Goal: Find specific page/section: Find specific page/section

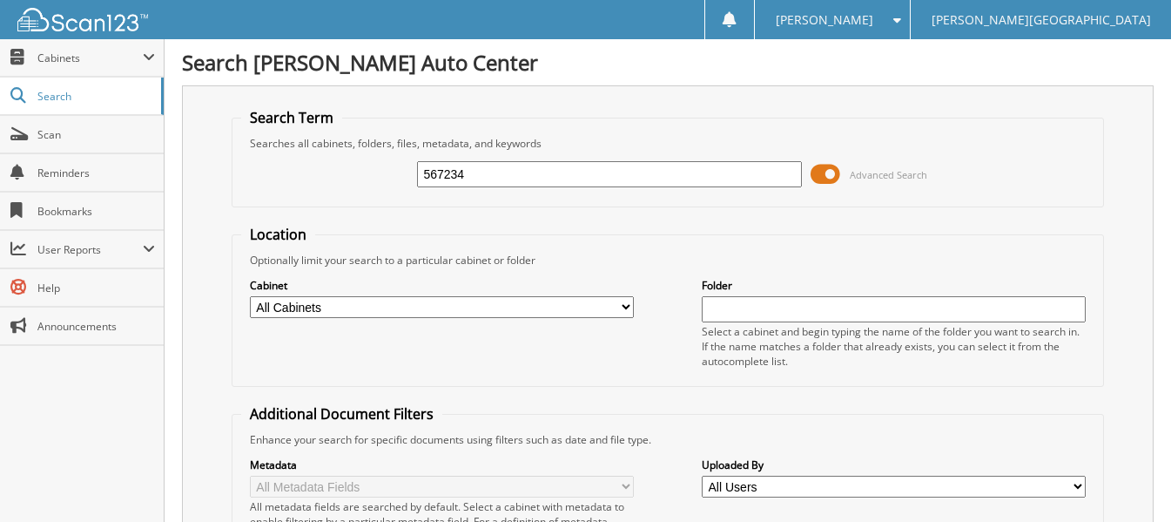
drag, startPoint x: 527, startPoint y: 173, endPoint x: 308, endPoint y: 174, distance: 218.6
click at [308, 174] on div "567234 Advanced Search" at bounding box center [667, 174] width 853 height 47
type input "567324"
click at [584, 229] on fieldset "Location Optionally limit your search to a particular cabinet or folder Cabinet…" at bounding box center [668, 306] width 873 height 162
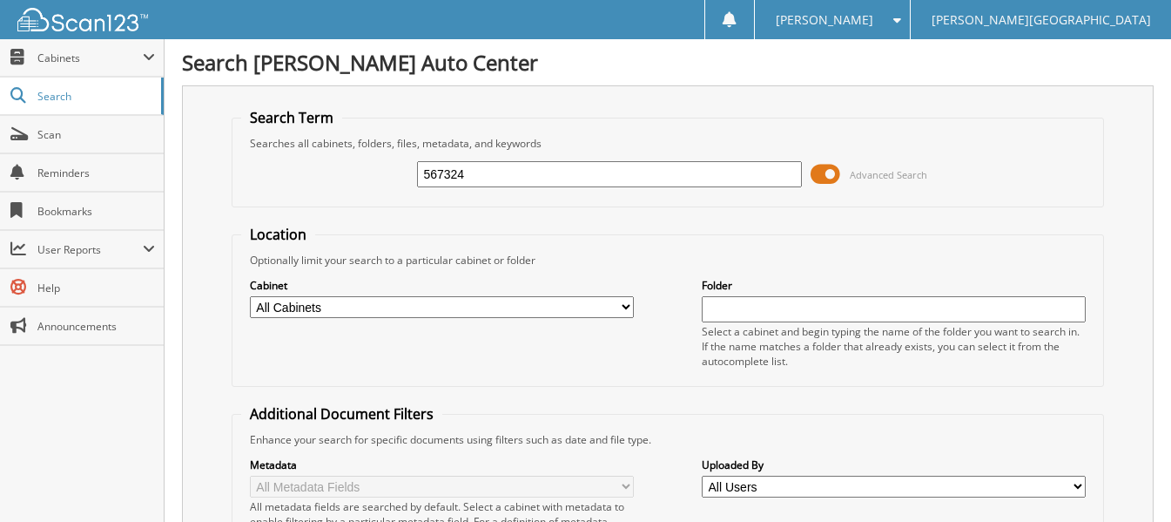
click at [493, 177] on input "567324" at bounding box center [609, 174] width 384 height 26
type input "567131"
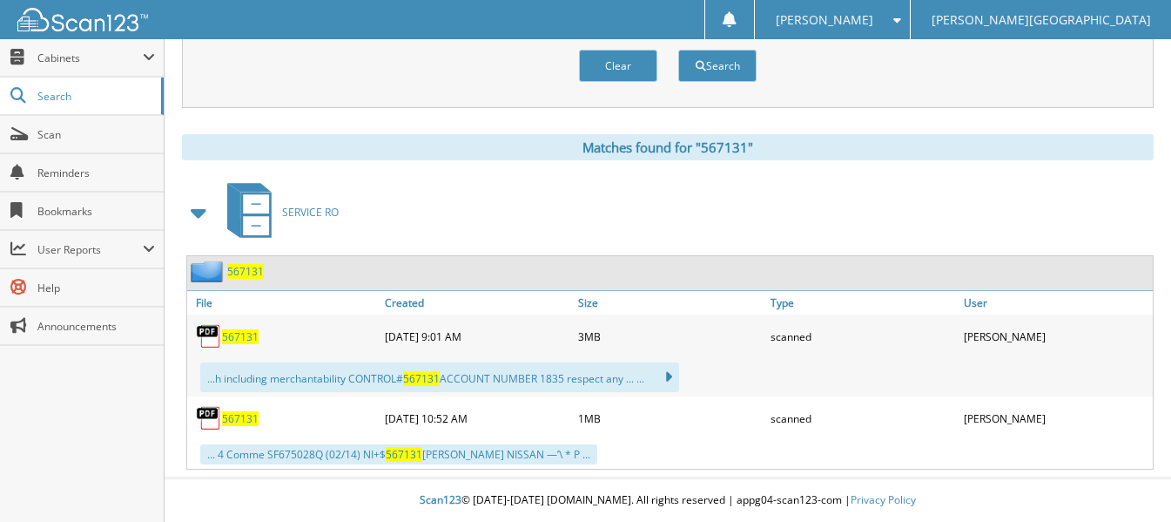
scroll to position [660, 0]
click at [229, 340] on span "567131" at bounding box center [240, 336] width 37 height 15
click at [234, 418] on span "567131" at bounding box center [240, 418] width 37 height 15
